Goal: Transaction & Acquisition: Purchase product/service

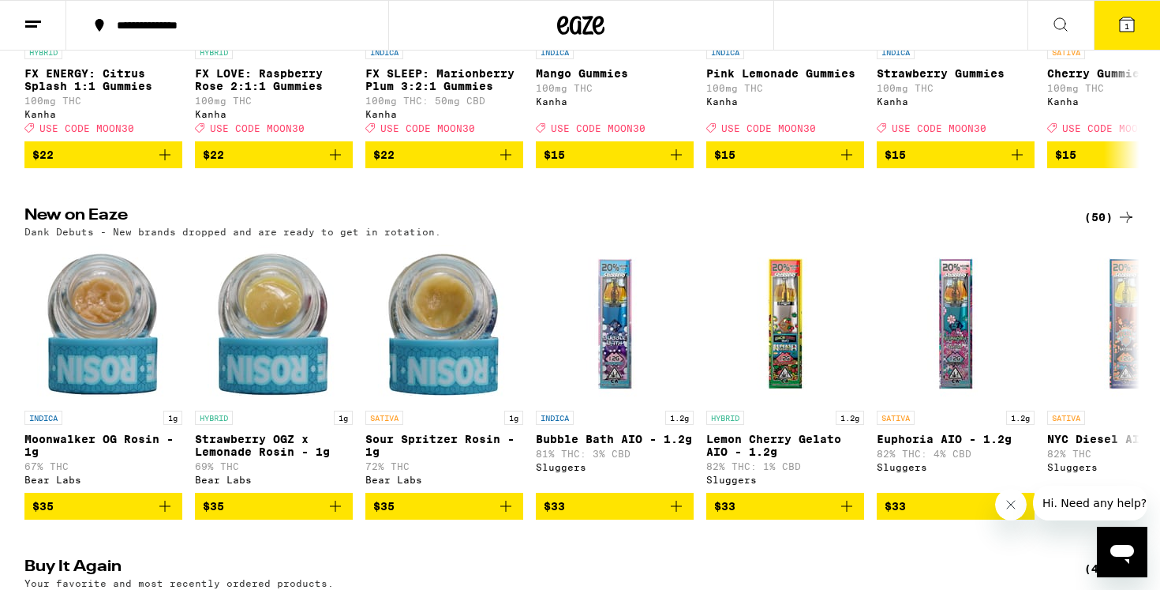
scroll to position [1134, 0]
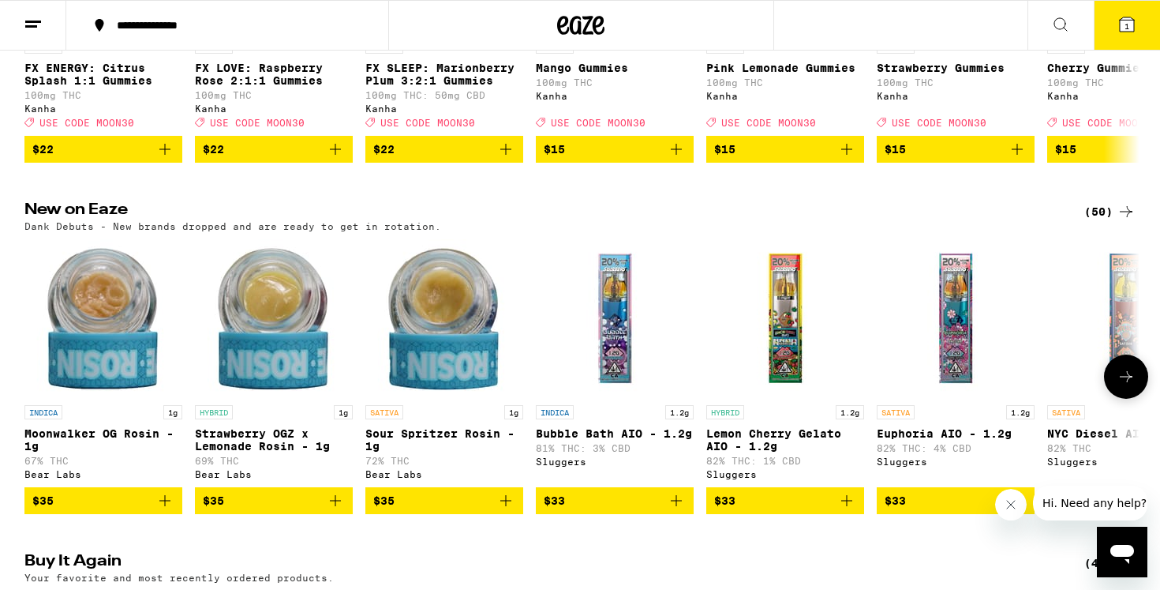
click at [620, 286] on img "Open page for Bubble Bath AIO - 1.2g from Sluggers" at bounding box center [615, 318] width 158 height 158
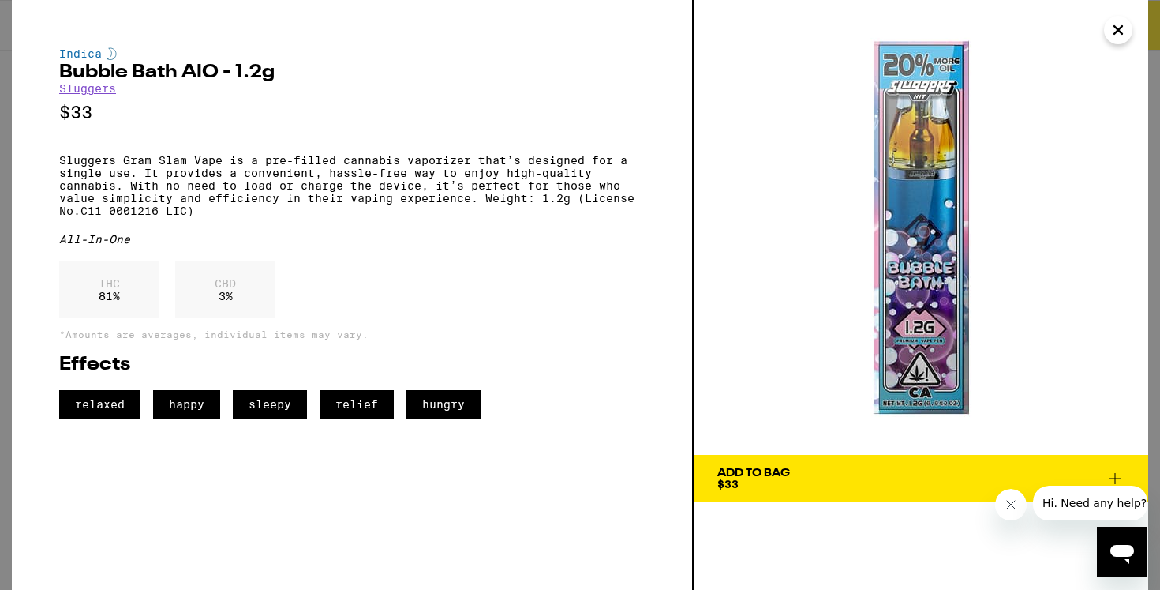
click at [1123, 32] on icon "Close" at bounding box center [1118, 30] width 19 height 24
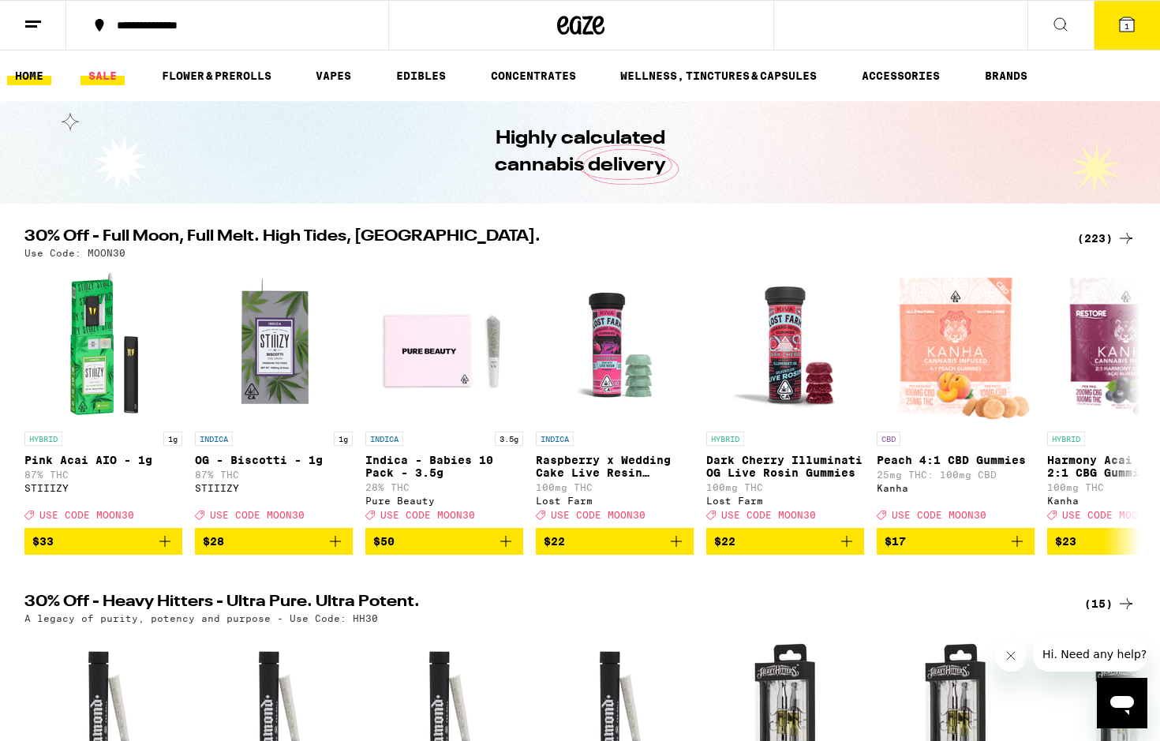
click at [103, 71] on link "SALE" at bounding box center [103, 75] width 44 height 19
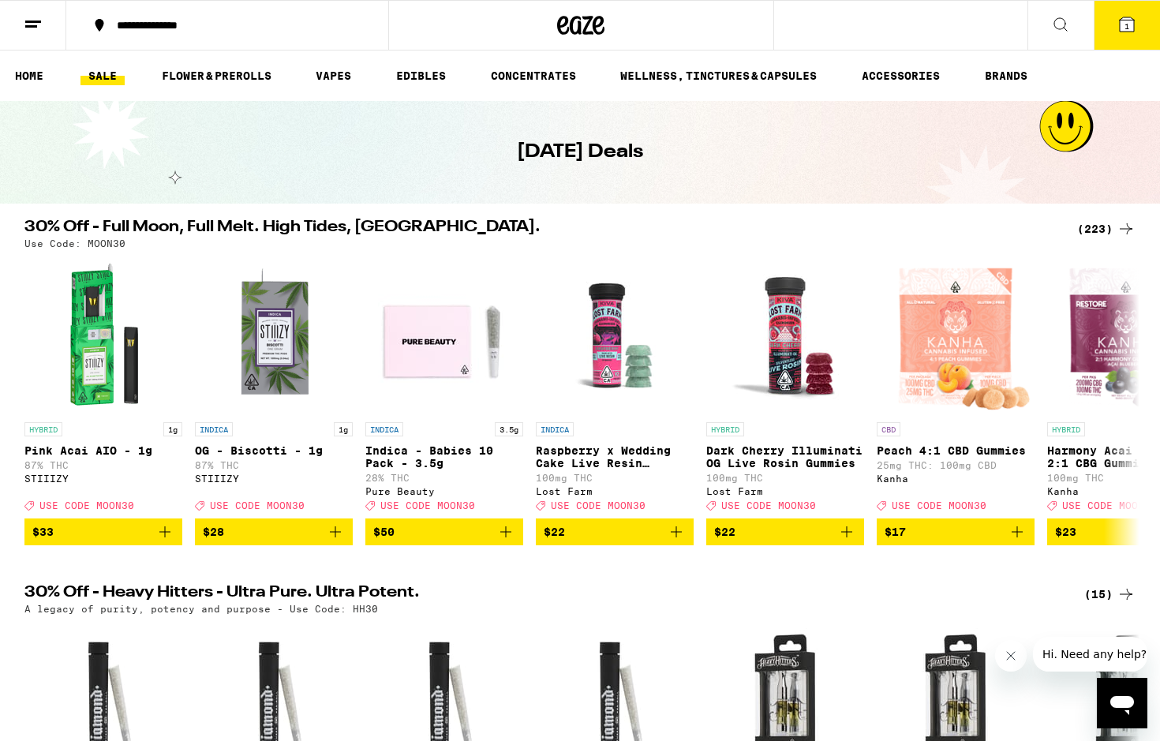
click at [1110, 223] on div "(223)" at bounding box center [1106, 228] width 58 height 19
click at [1102, 225] on div "(223)" at bounding box center [1106, 228] width 58 height 19
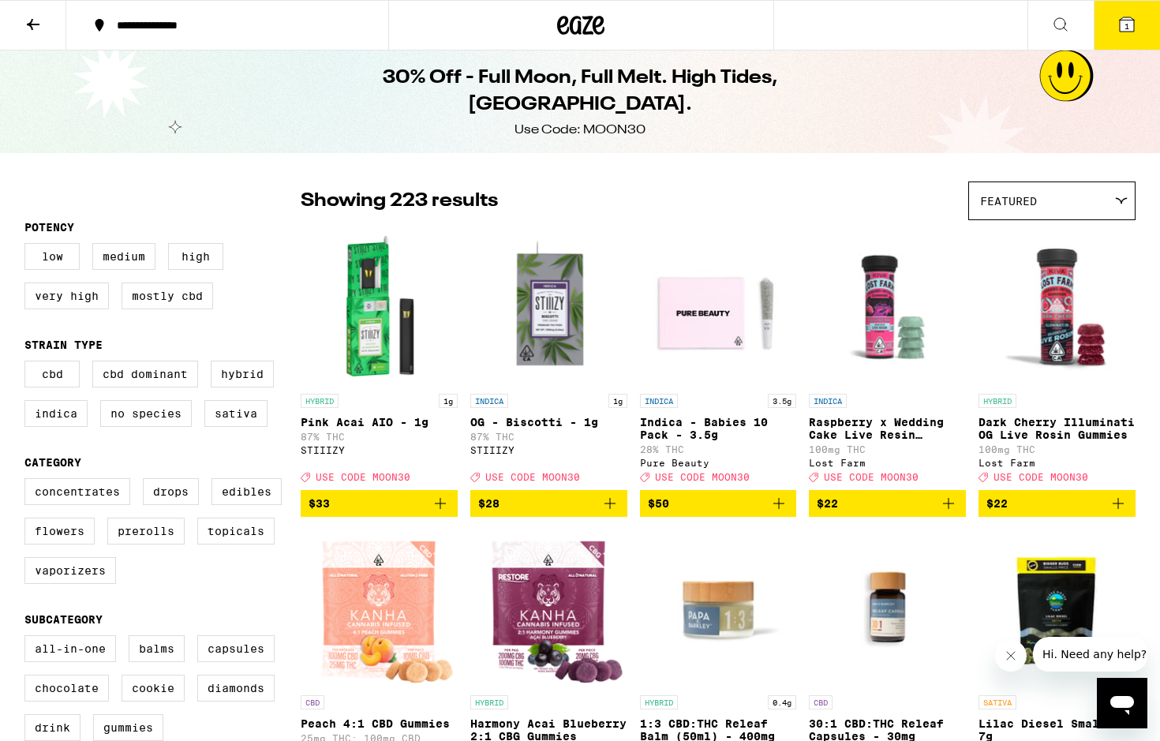
scroll to position [13, 0]
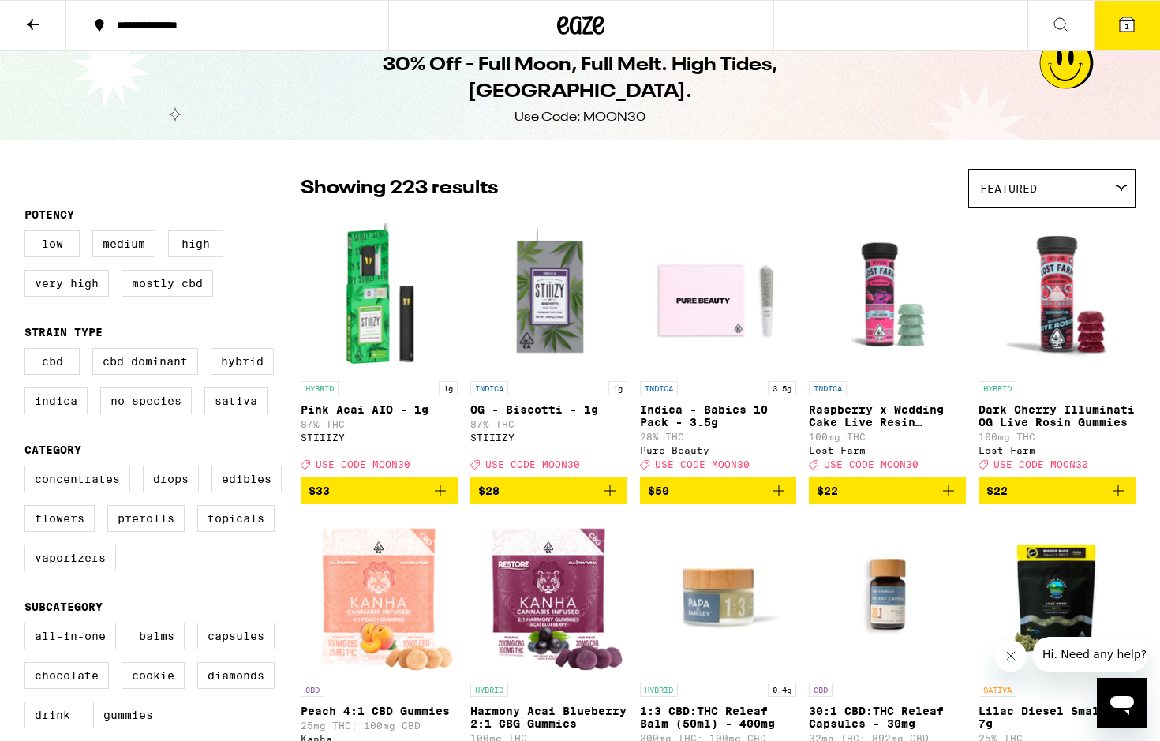
click at [610, 499] on icon "Add to bag" at bounding box center [610, 490] width 19 height 19
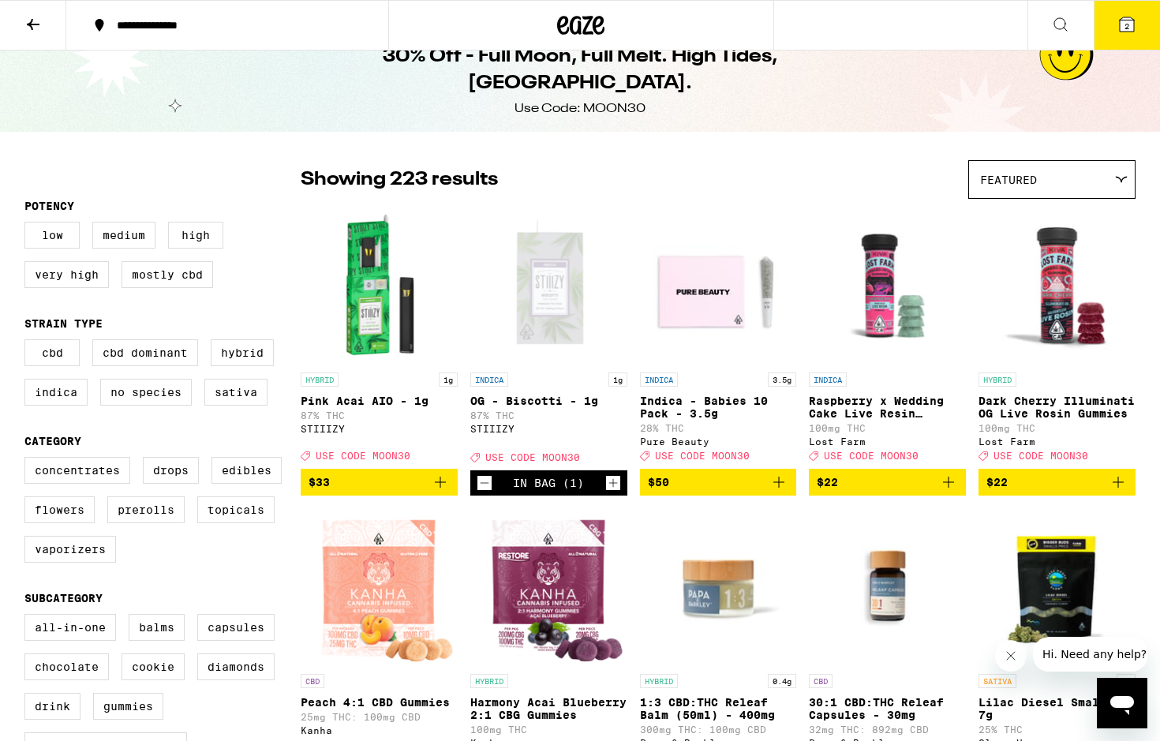
scroll to position [29, 0]
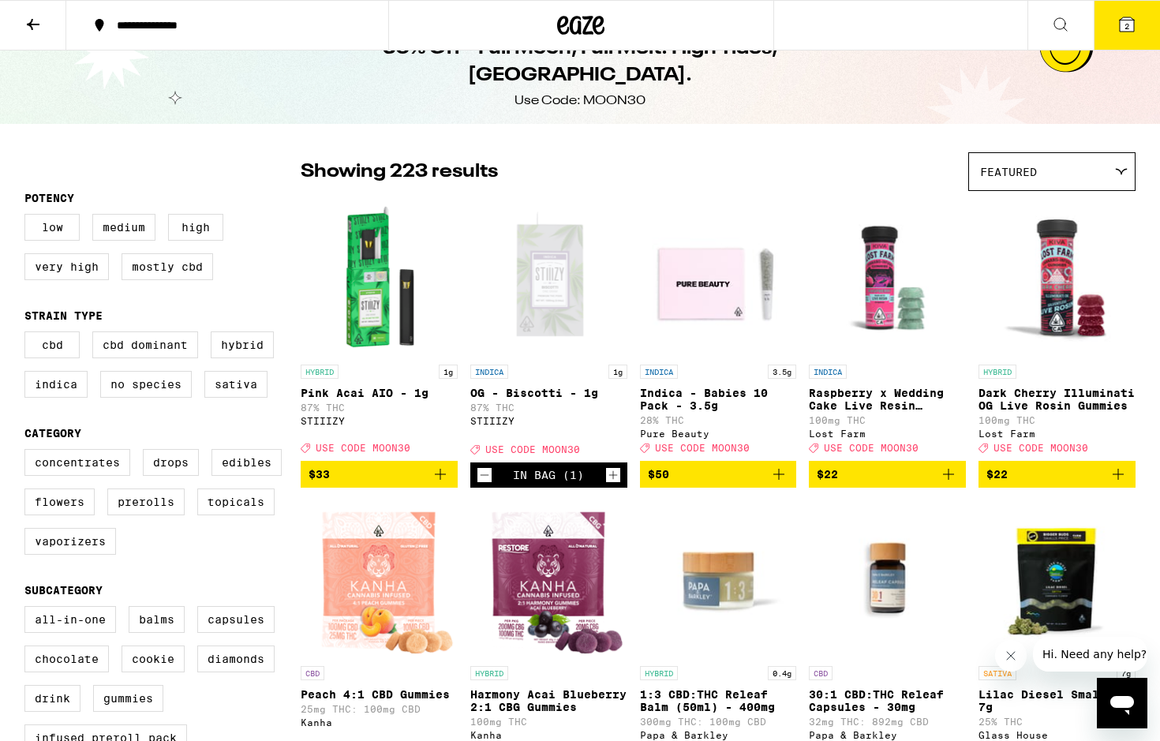
click at [1129, 32] on icon at bounding box center [1127, 24] width 14 height 14
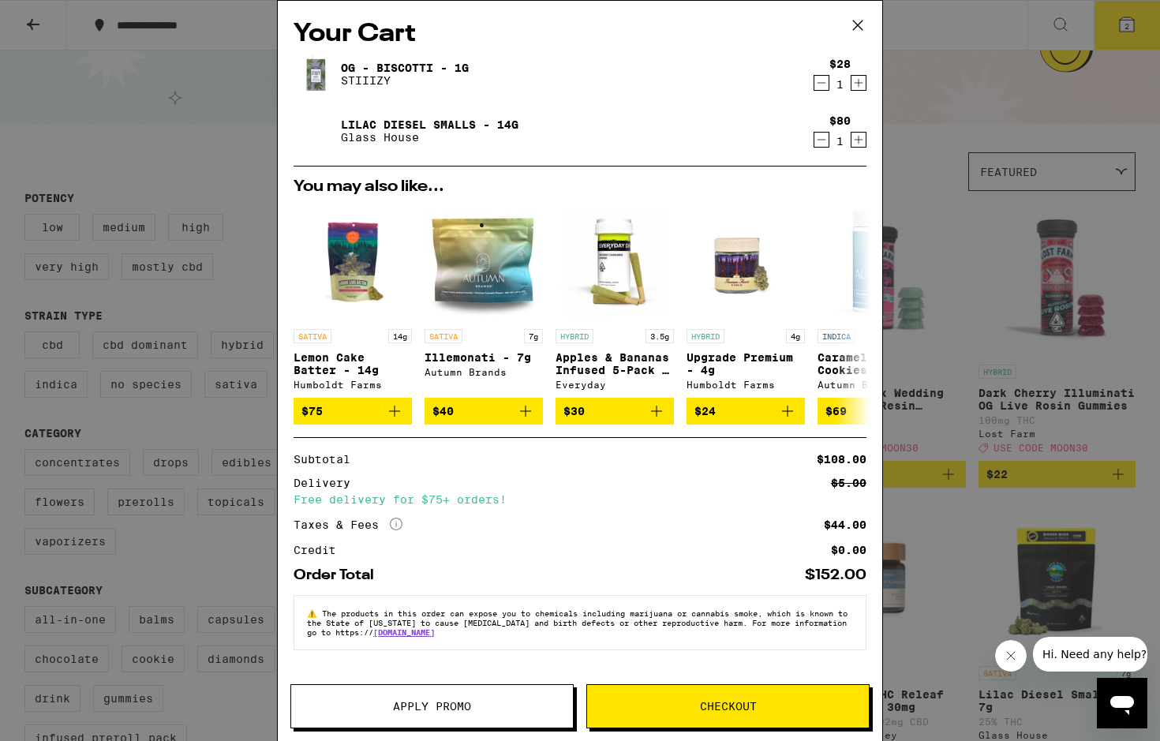
click at [819, 142] on icon "Decrement" at bounding box center [822, 139] width 14 height 19
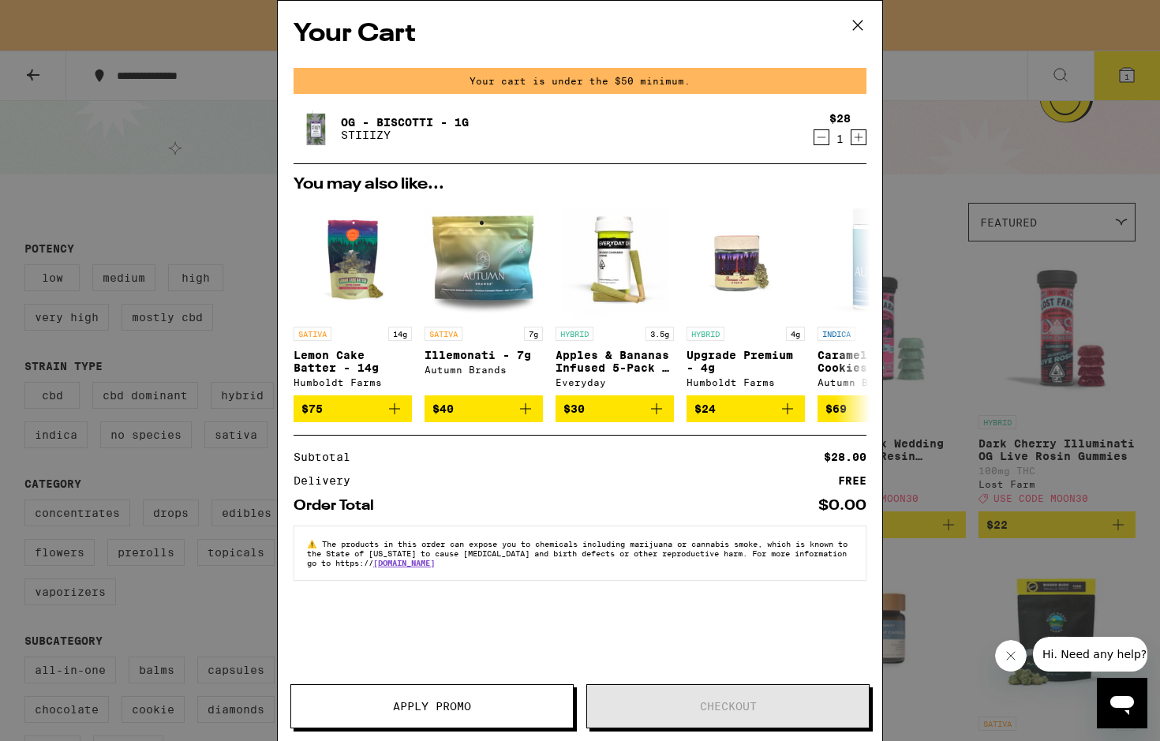
scroll to position [80, 0]
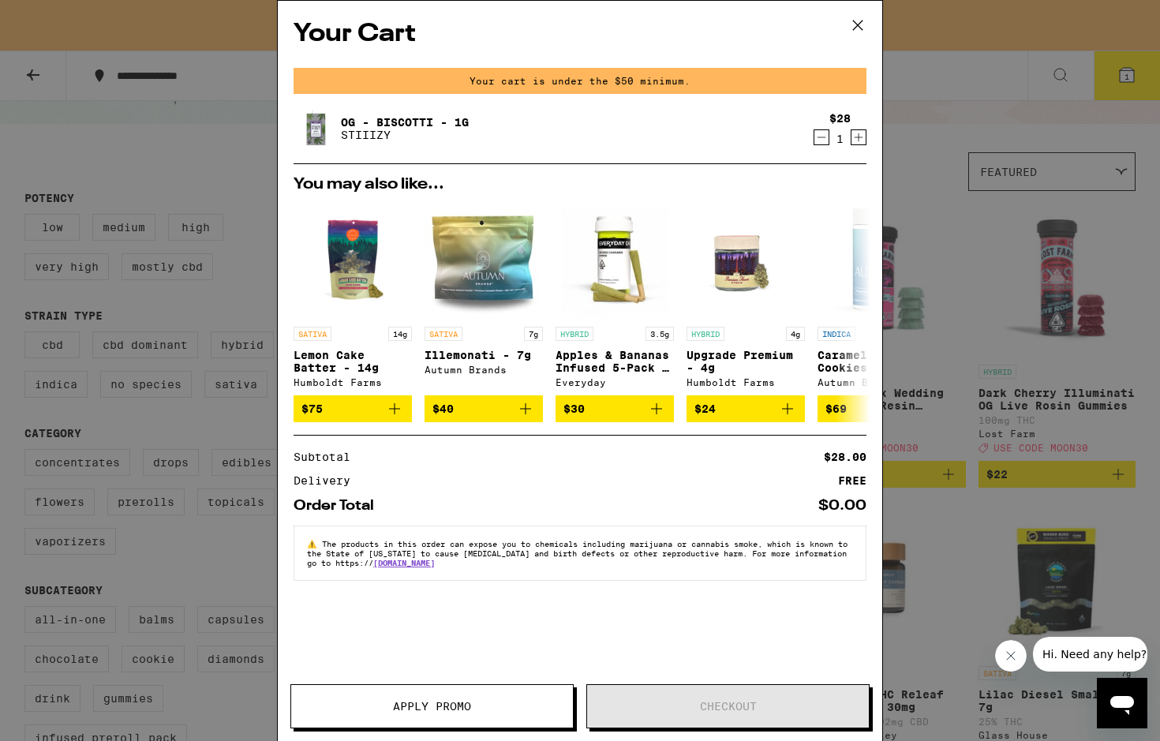
click at [858, 26] on icon at bounding box center [858, 25] width 24 height 24
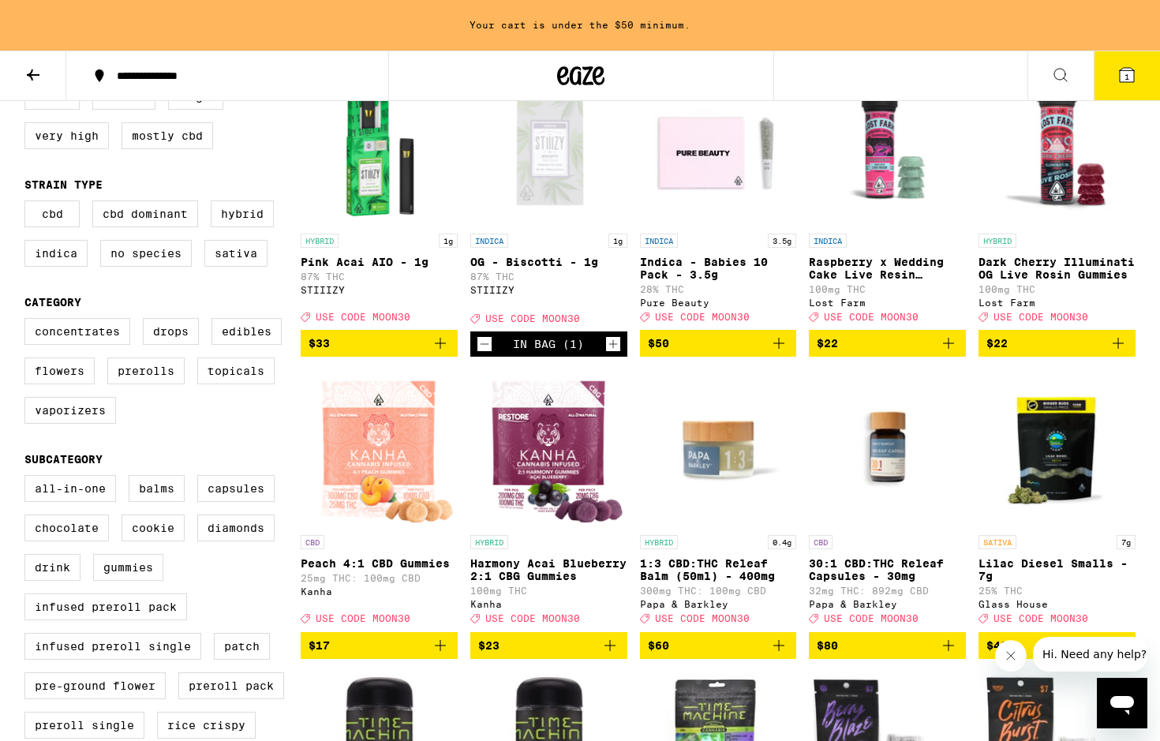
scroll to position [310, 0]
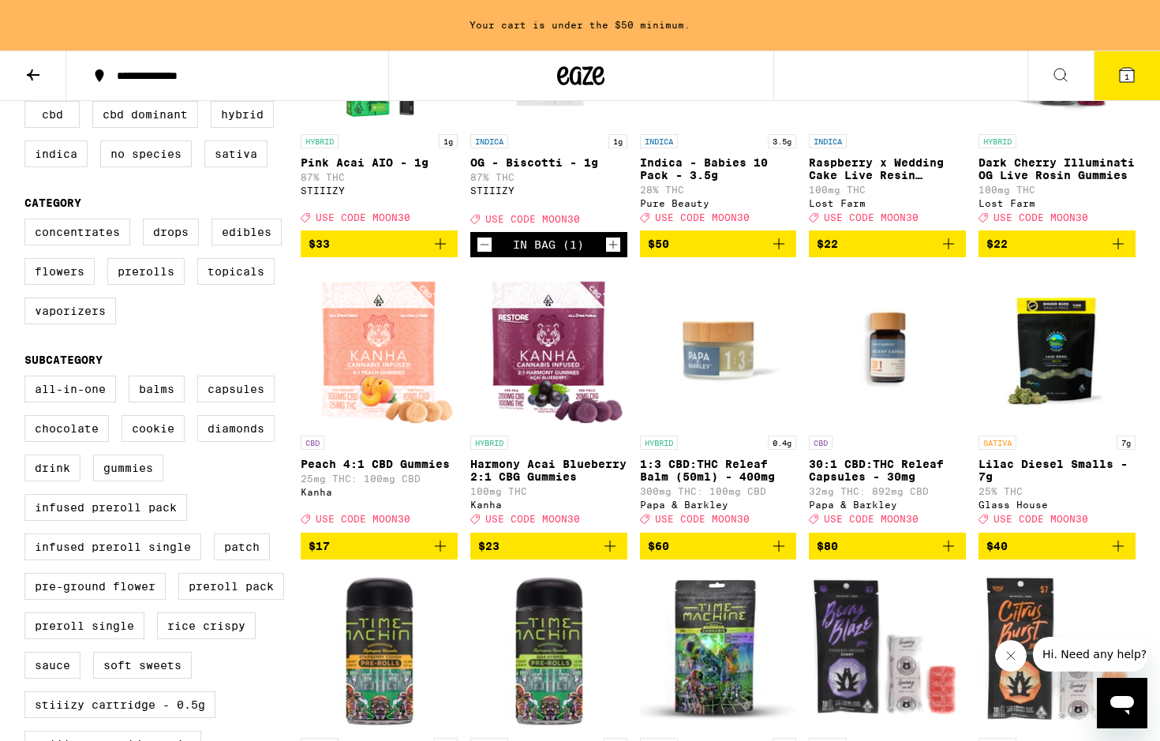
click at [1121, 556] on icon "Add to bag" at bounding box center [1118, 546] width 19 height 19
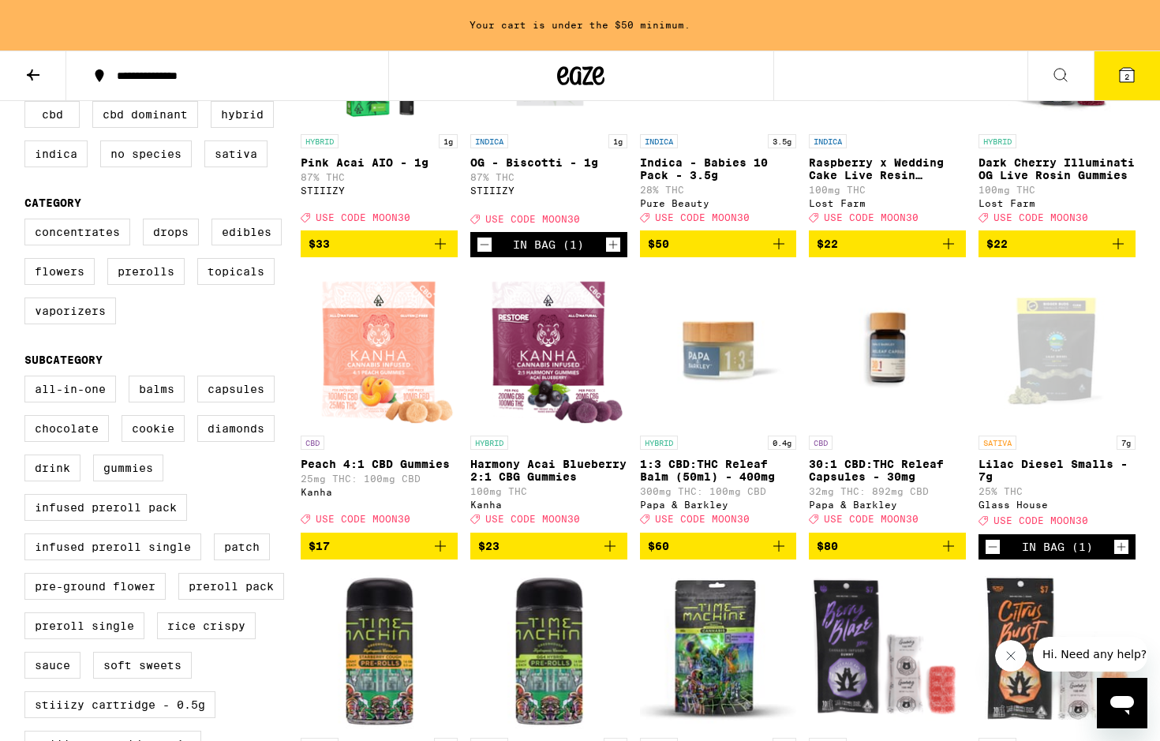
scroll to position [260, 0]
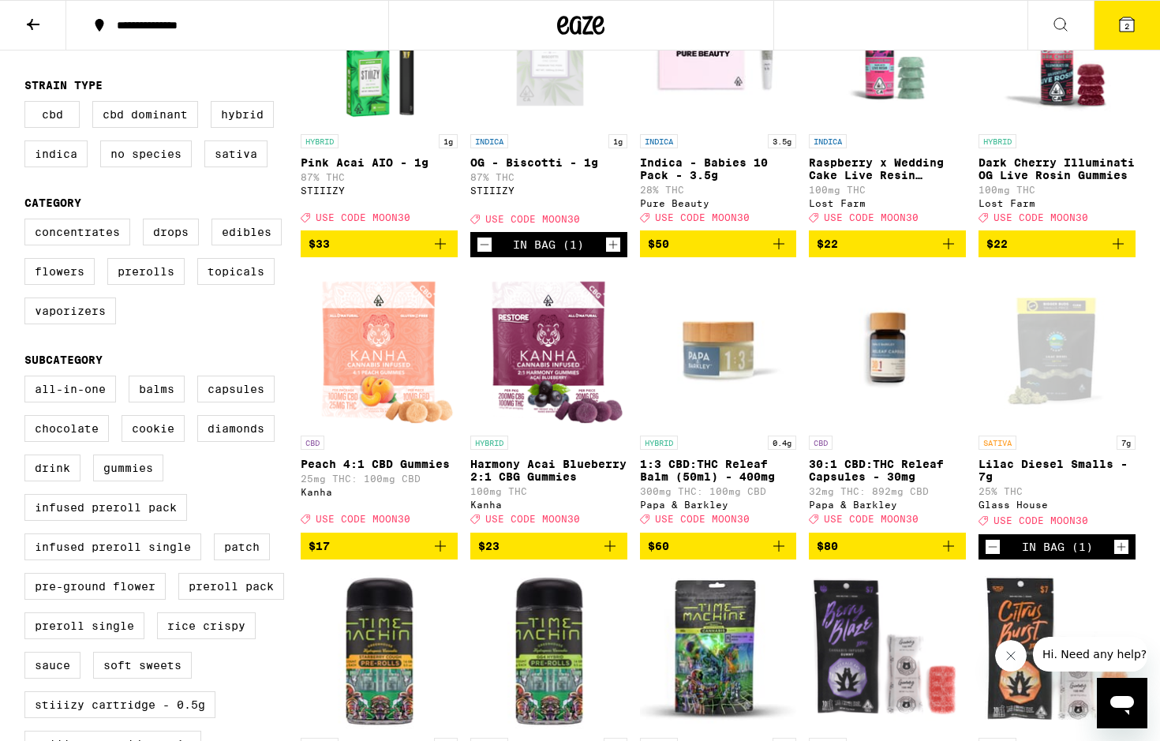
click at [1125, 17] on icon at bounding box center [1127, 24] width 14 height 14
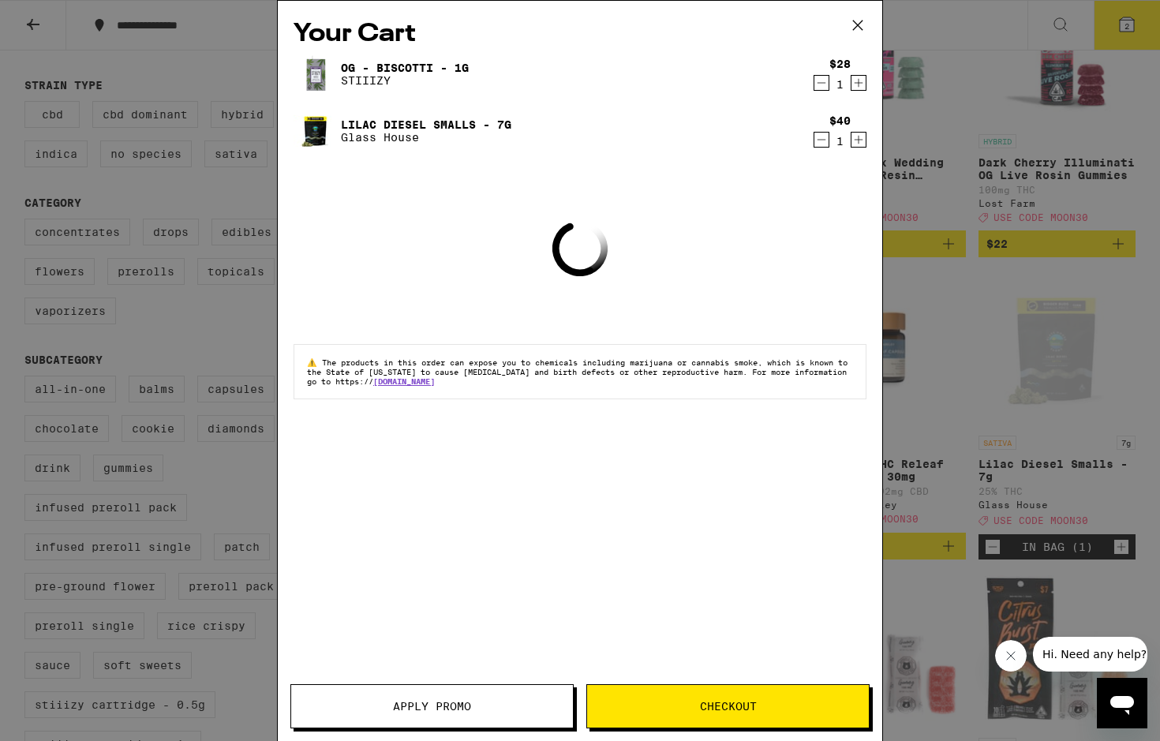
click at [402, 589] on button "Apply Promo" at bounding box center [431, 706] width 283 height 44
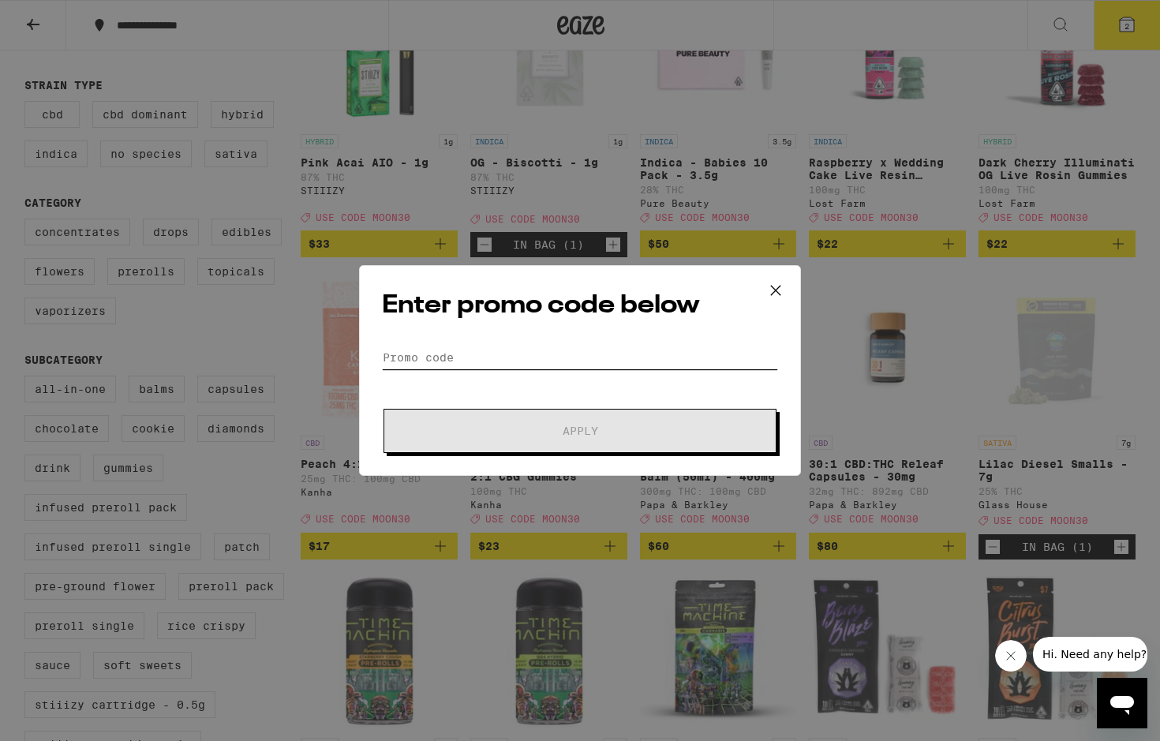
click at [473, 350] on input "Promo Code" at bounding box center [580, 358] width 396 height 24
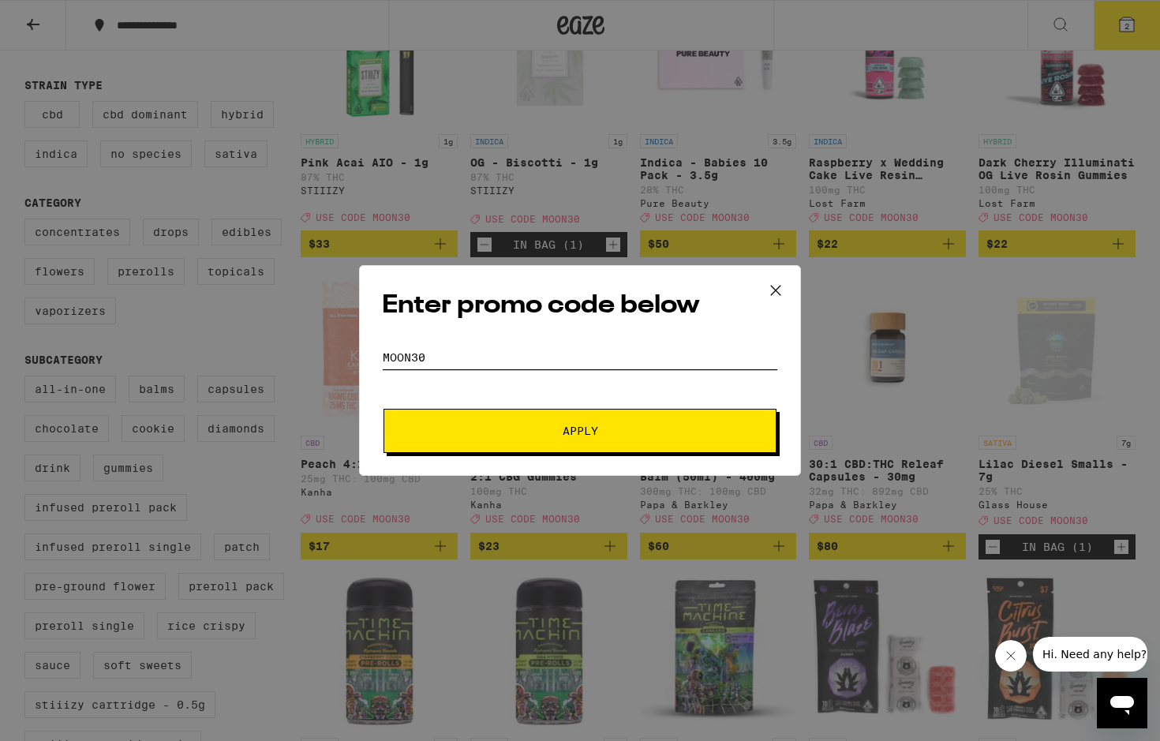
type input "moon30"
click at [384, 409] on button "Apply" at bounding box center [580, 431] width 393 height 44
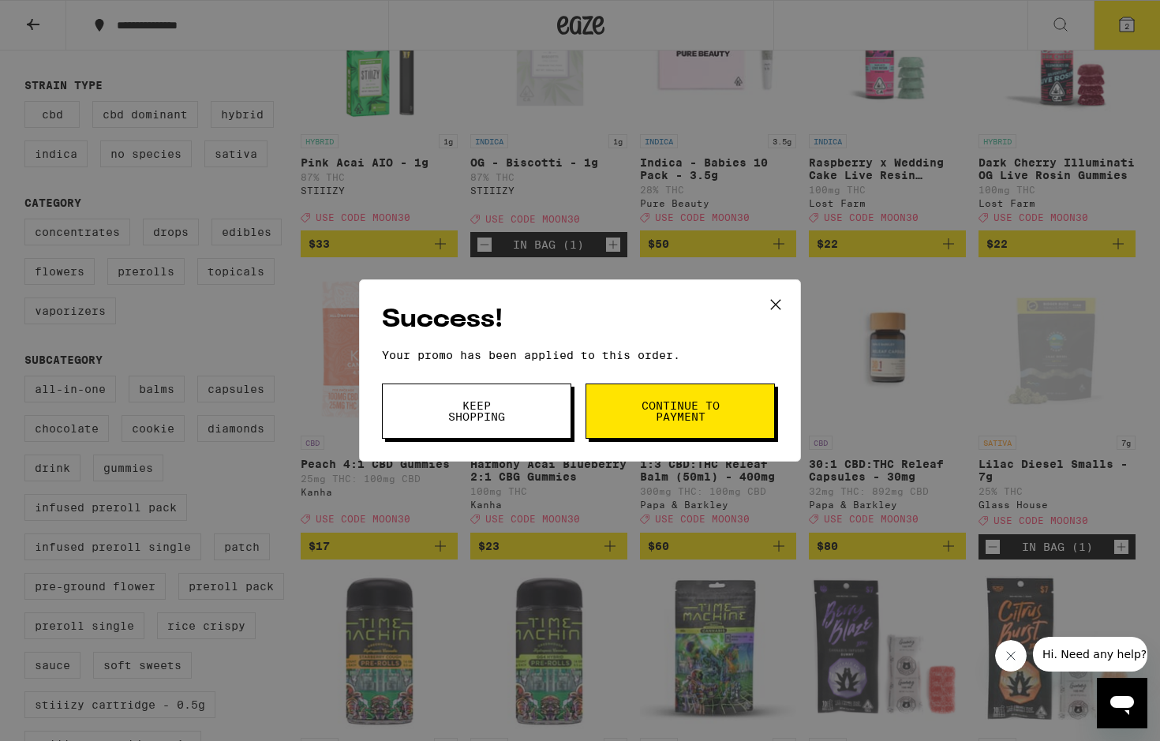
click at [651, 398] on button "Continue to payment" at bounding box center [680, 411] width 189 height 55
